Goal: Task Accomplishment & Management: Complete application form

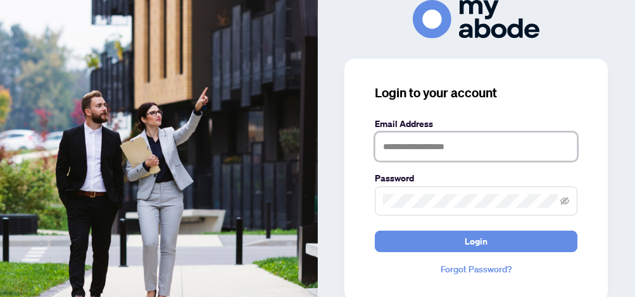
type input "**********"
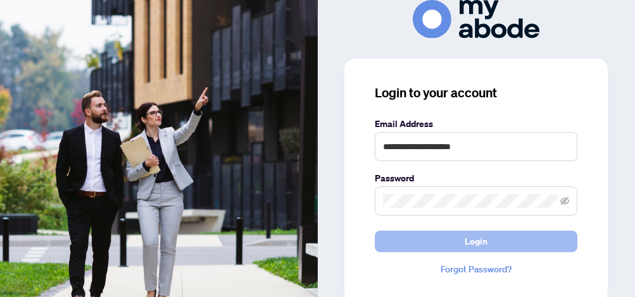
click at [473, 247] on span "Login" at bounding box center [475, 242] width 23 height 20
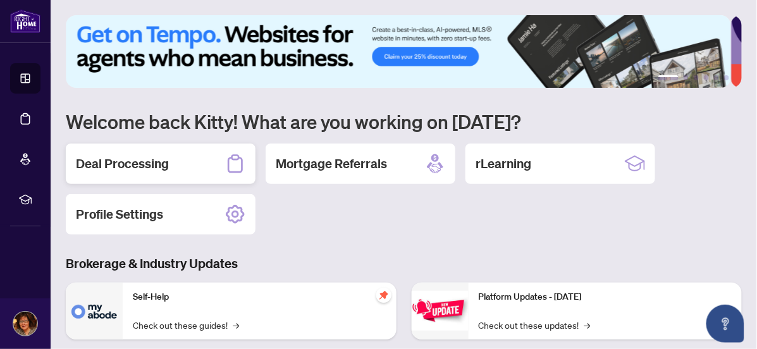
click at [123, 165] on h2 "Deal Processing" at bounding box center [122, 164] width 93 height 18
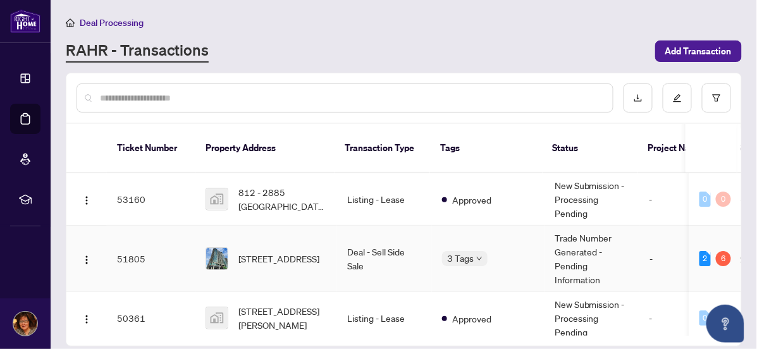
scroll to position [116, 0]
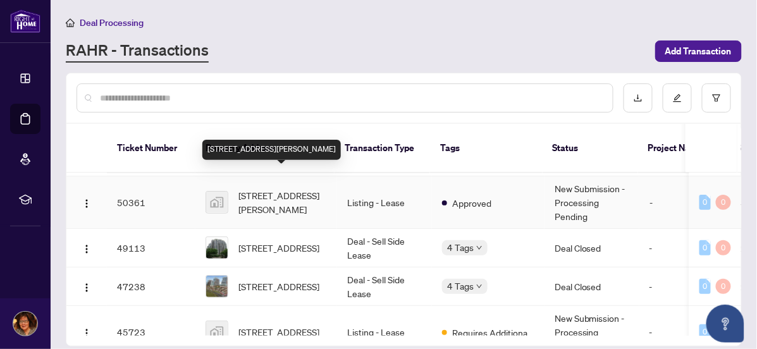
click at [297, 189] on span "302-160 Vanderhoof Avenue, East York, ON, Canada" at bounding box center [283, 203] width 89 height 28
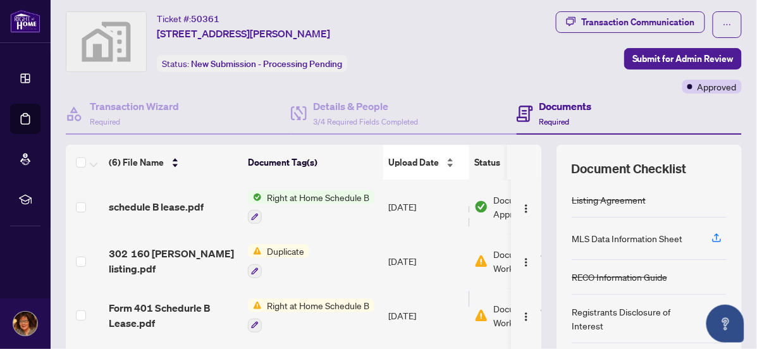
scroll to position [177, 0]
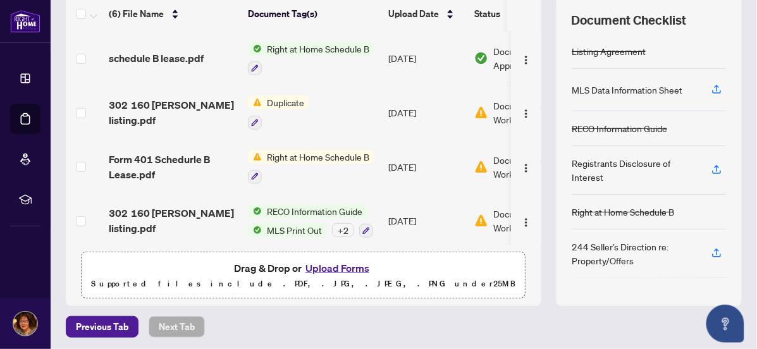
click at [349, 268] on button "Upload Forms" at bounding box center [337, 268] width 71 height 16
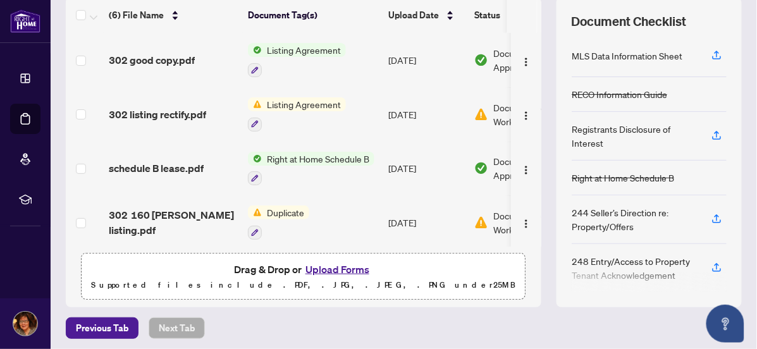
scroll to position [109, 0]
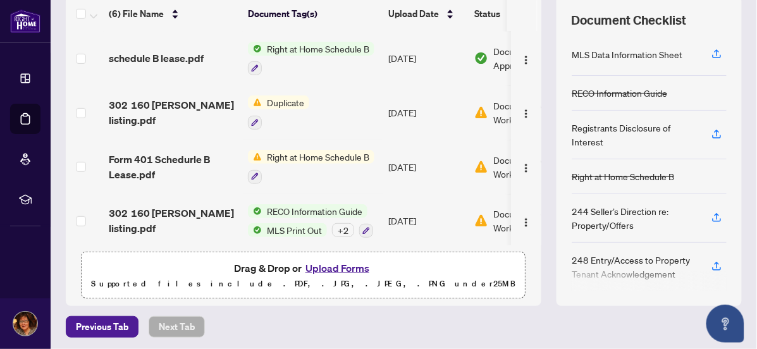
click at [337, 266] on button "Upload Forms" at bounding box center [337, 268] width 71 height 16
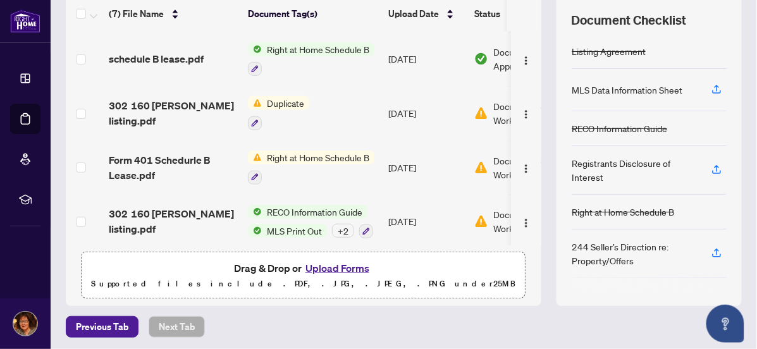
scroll to position [0, 0]
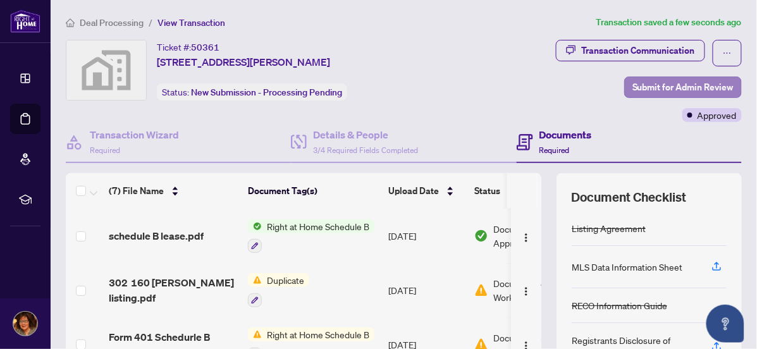
click at [633, 85] on span "Submit for Admin Review" at bounding box center [683, 87] width 101 height 20
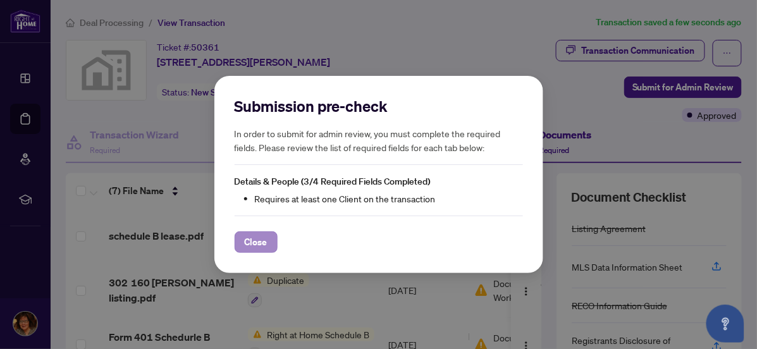
click at [252, 244] on span "Close" at bounding box center [256, 242] width 23 height 20
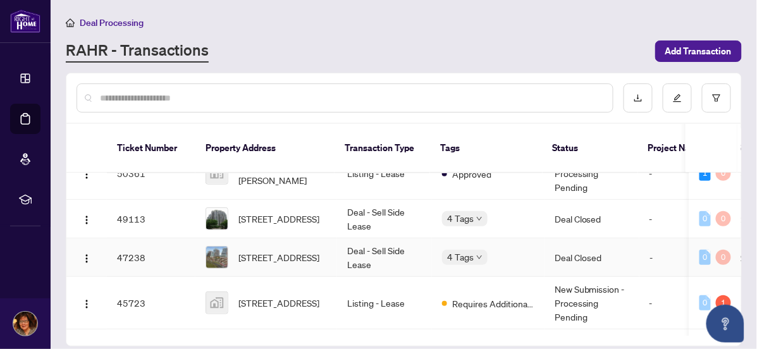
scroll to position [148, 0]
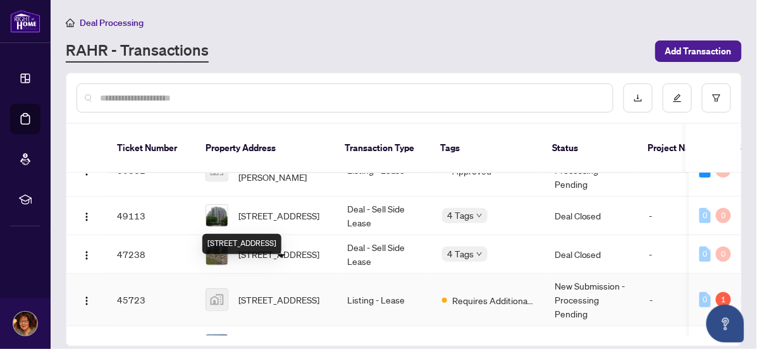
click at [284, 293] on span "2801-18 Spring Garden Avenue #2801, North York, ON, Canada" at bounding box center [279, 300] width 81 height 14
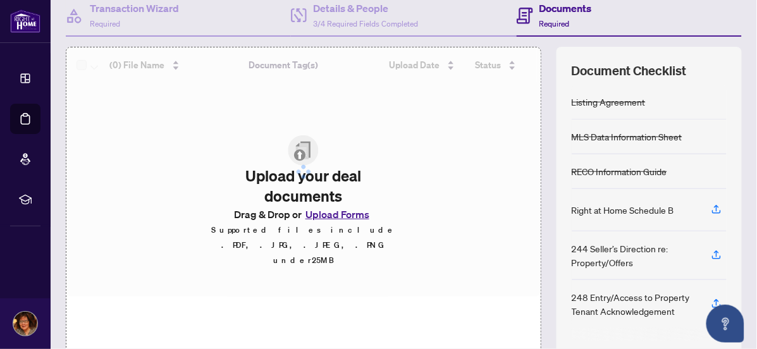
scroll to position [177, 0]
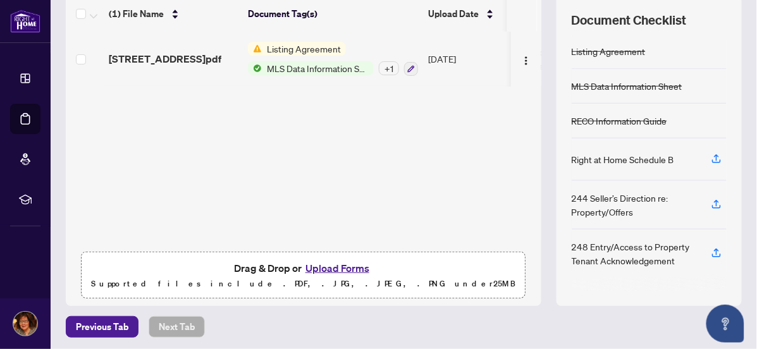
click at [336, 266] on button "Upload Forms" at bounding box center [337, 268] width 71 height 16
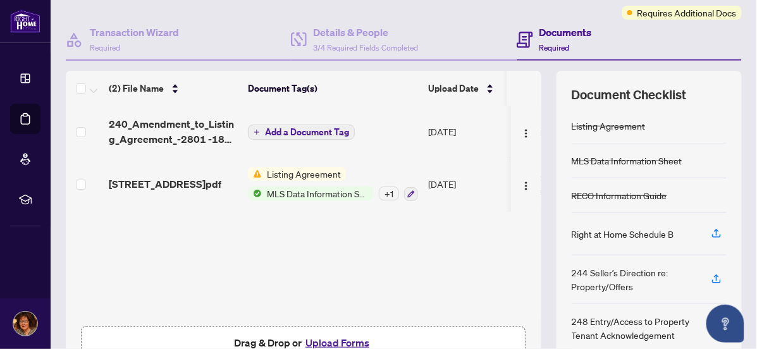
scroll to position [53, 0]
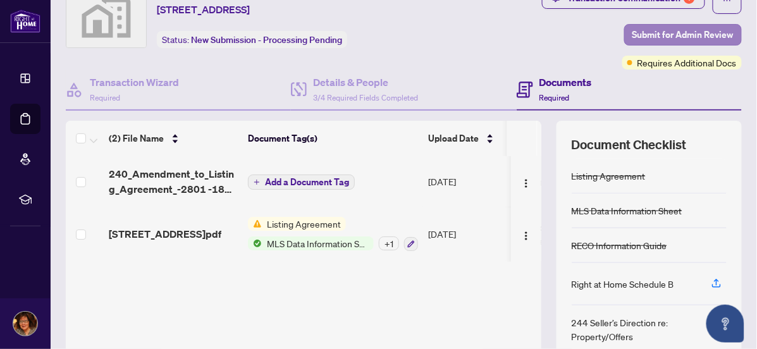
click at [665, 37] on span "Submit for Admin Review" at bounding box center [683, 35] width 101 height 20
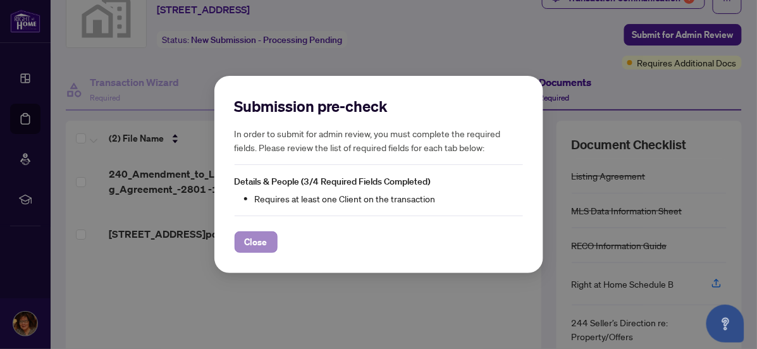
click at [258, 247] on span "Close" at bounding box center [256, 242] width 23 height 20
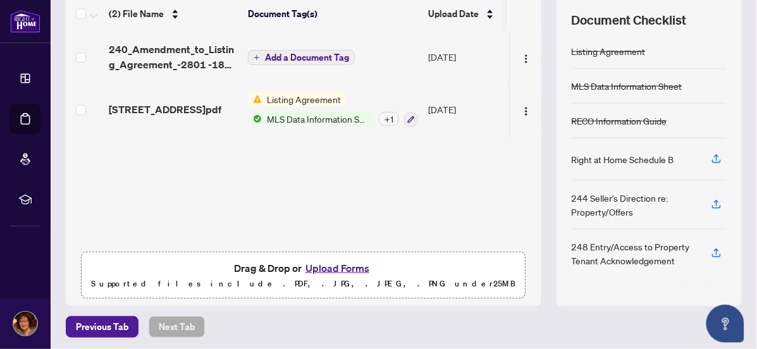
scroll to position [0, 0]
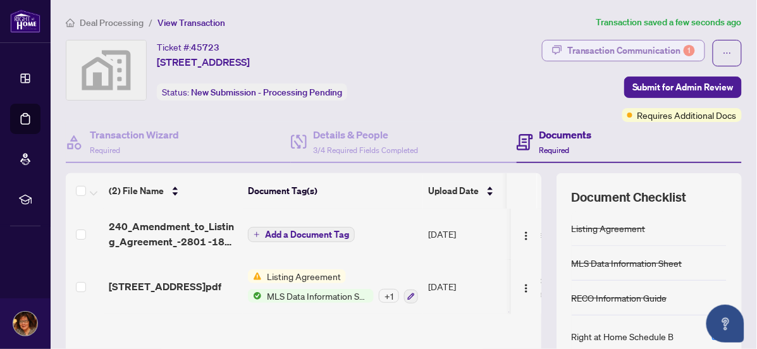
click at [631, 51] on div "Transaction Communication 1" at bounding box center [632, 50] width 128 height 20
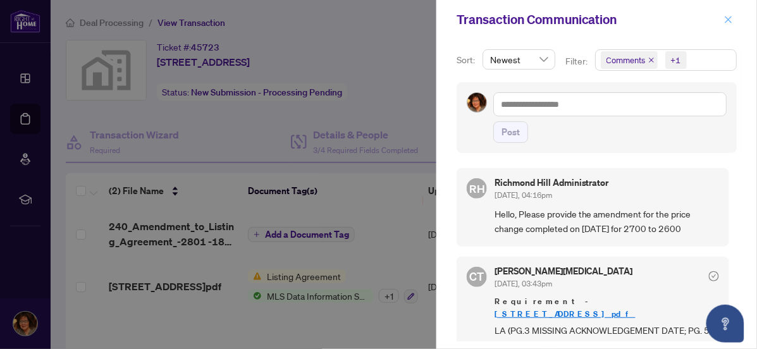
click at [733, 22] on icon "close" at bounding box center [728, 19] width 9 height 9
